Goal: Task Accomplishment & Management: Manage account settings

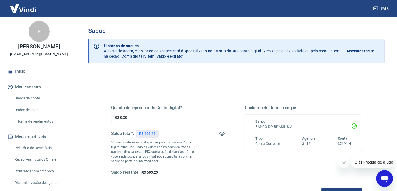
click at [165, 119] on input "R$ 0,00" at bounding box center [169, 117] width 117 height 10
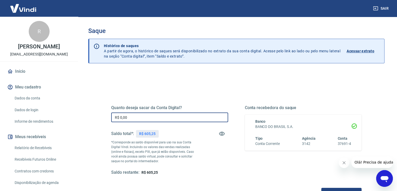
click at [164, 119] on input "R$ 0,00" at bounding box center [169, 117] width 117 height 10
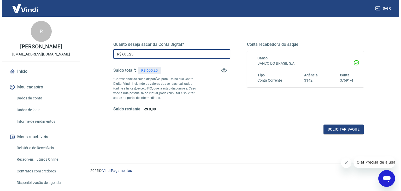
scroll to position [67, 0]
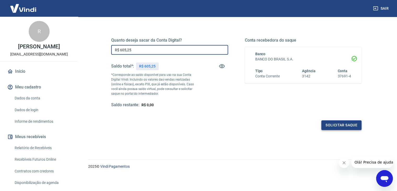
type input "R$ 605,25"
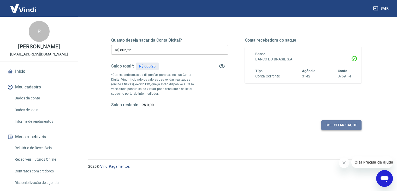
click at [338, 121] on button "Solicitar saque" at bounding box center [341, 125] width 40 height 10
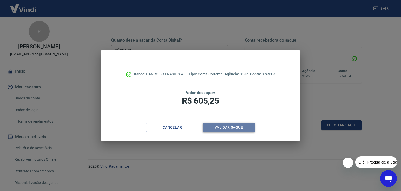
click at [219, 128] on button "Validar saque" at bounding box center [229, 127] width 52 height 10
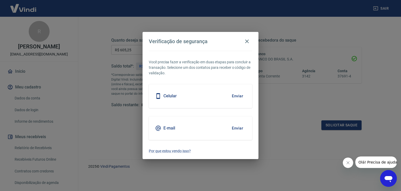
drag, startPoint x: 239, startPoint y: 124, endPoint x: 235, endPoint y: 129, distance: 7.3
click at [238, 126] on button "Enviar" at bounding box center [237, 127] width 17 height 11
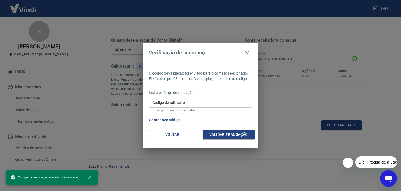
click at [210, 101] on input "Código de validação" at bounding box center [200, 102] width 103 height 10
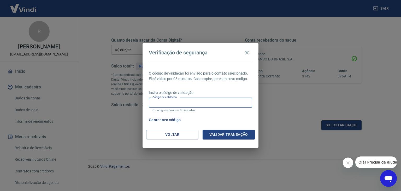
paste input "394905"
type input "394905"
click at [236, 138] on button "Validar transação" at bounding box center [229, 135] width 52 height 10
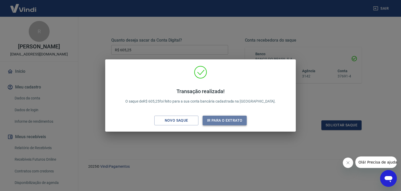
click at [227, 121] on button "Ir para o extrato" at bounding box center [225, 120] width 44 height 10
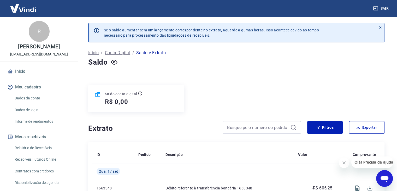
click at [380, 6] on button "Sair" at bounding box center [381, 9] width 19 height 10
